Goal: Task Accomplishment & Management: Complete application form

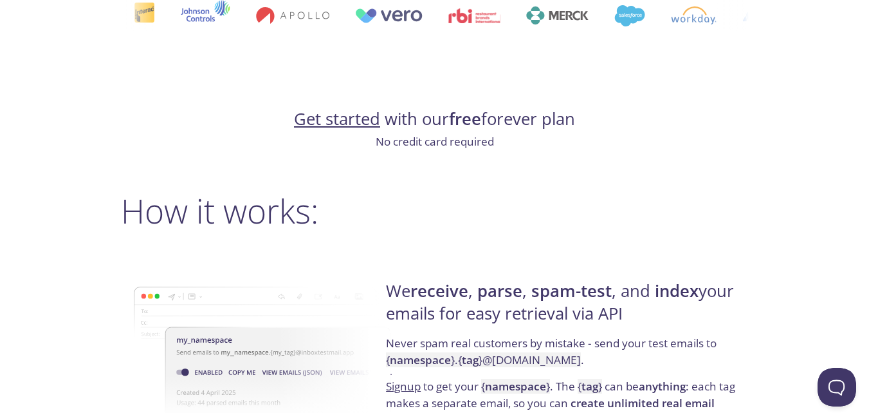
scroll to position [772, 0]
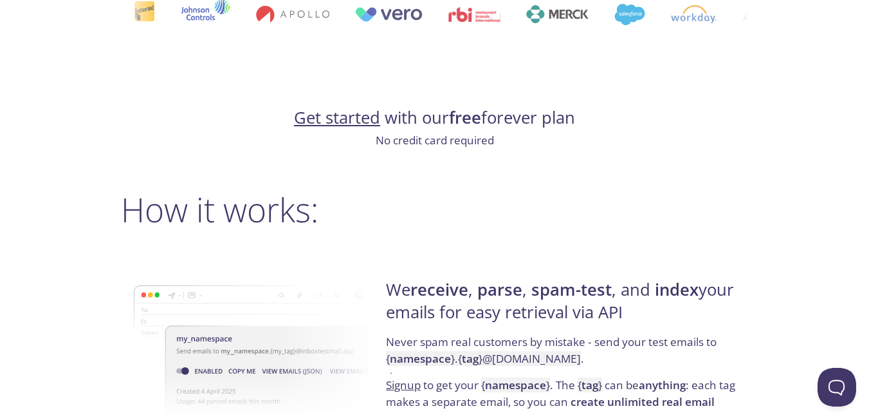
click at [336, 119] on link "Get started" at bounding box center [337, 117] width 86 height 23
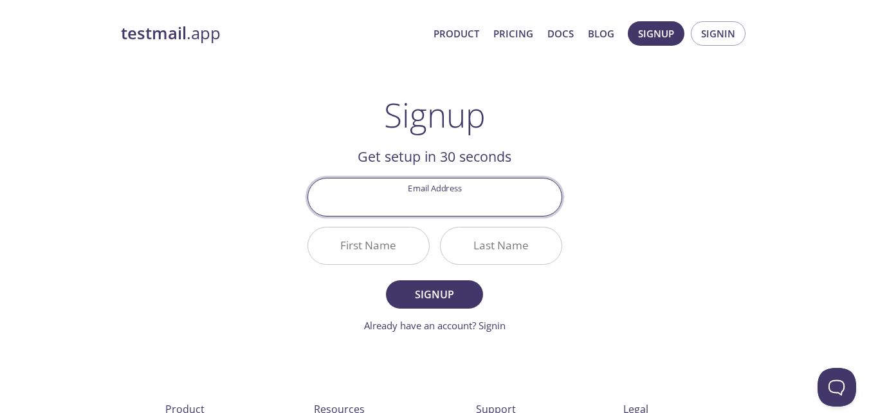
paste input "[EMAIL_ADDRESS][DOMAIN_NAME]"
type input "[EMAIL_ADDRESS][DOMAIN_NAME]"
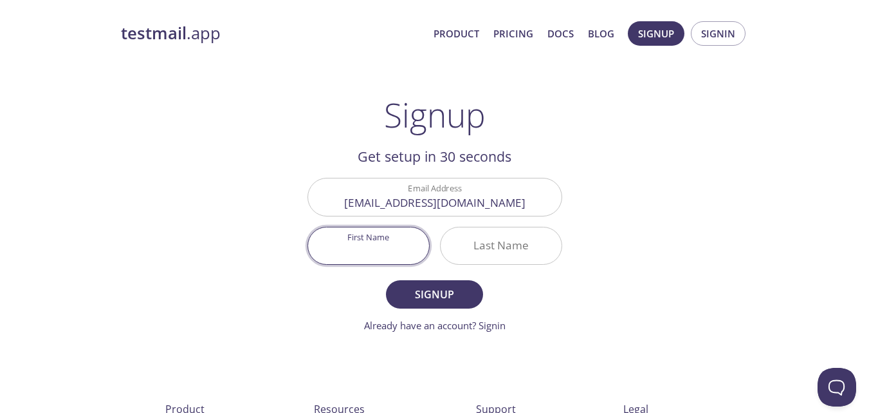
click at [365, 248] on input "First Name" at bounding box center [368, 245] width 121 height 37
type input "[DEMOGRAPHIC_DATA]"
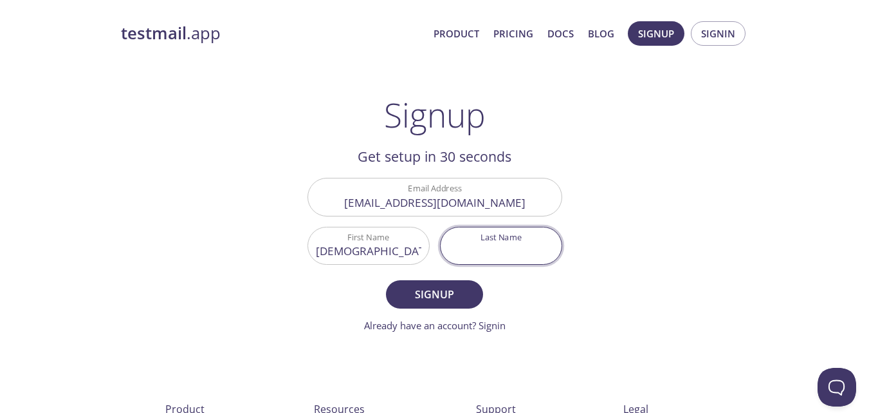
click at [516, 254] on input "Last Name" at bounding box center [501, 245] width 121 height 37
type input "Kamanga"
click at [629, 299] on div "testmail .app Product Pricing Docs Blog Signup Signin Signup Get setup in 30 se…" at bounding box center [435, 308] width 659 height 591
